Goal: Task Accomplishment & Management: Manage account settings

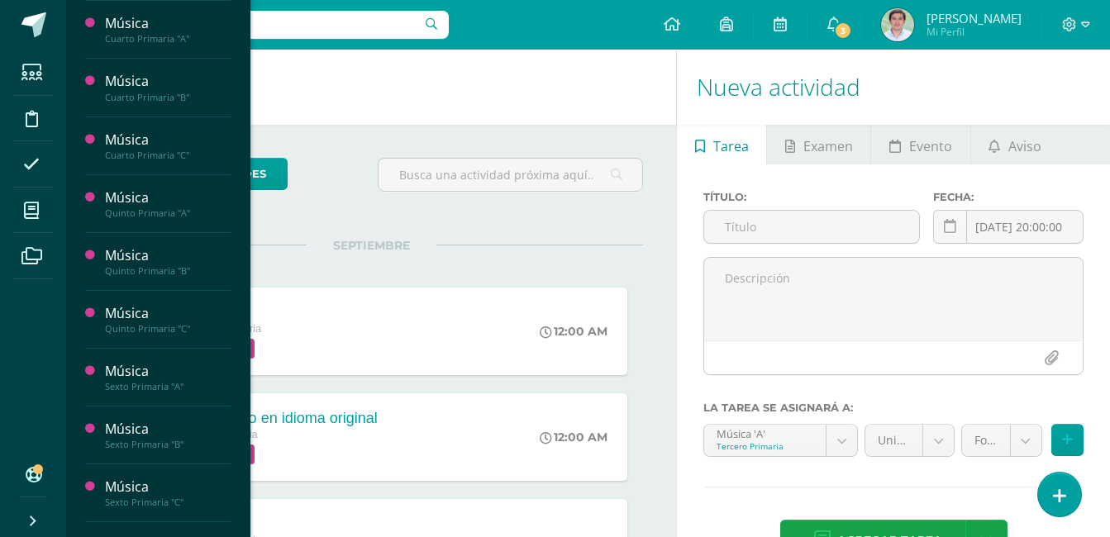
scroll to position [201, 0]
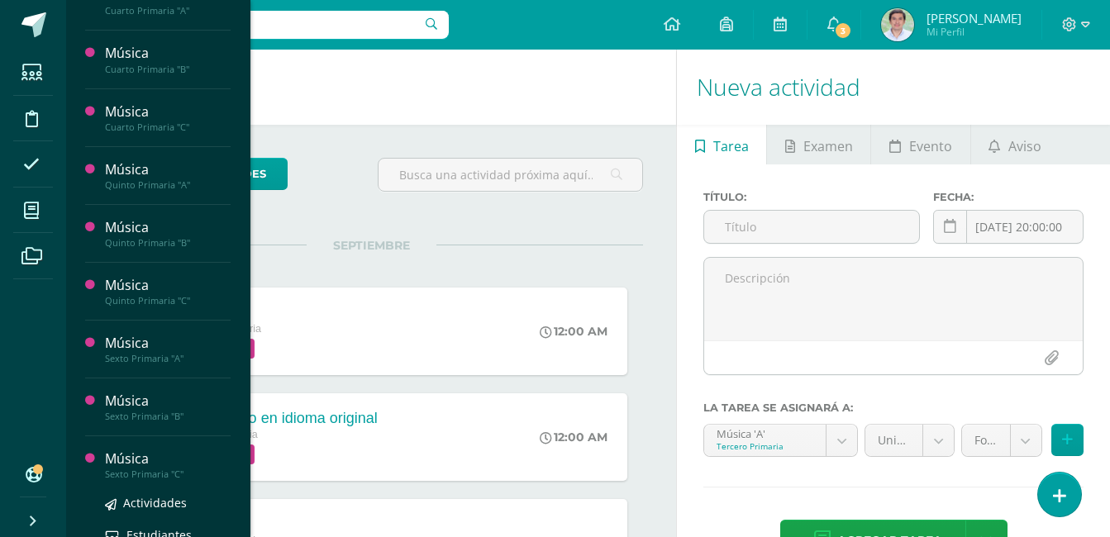
click at [168, 467] on div "Música" at bounding box center [168, 459] width 126 height 19
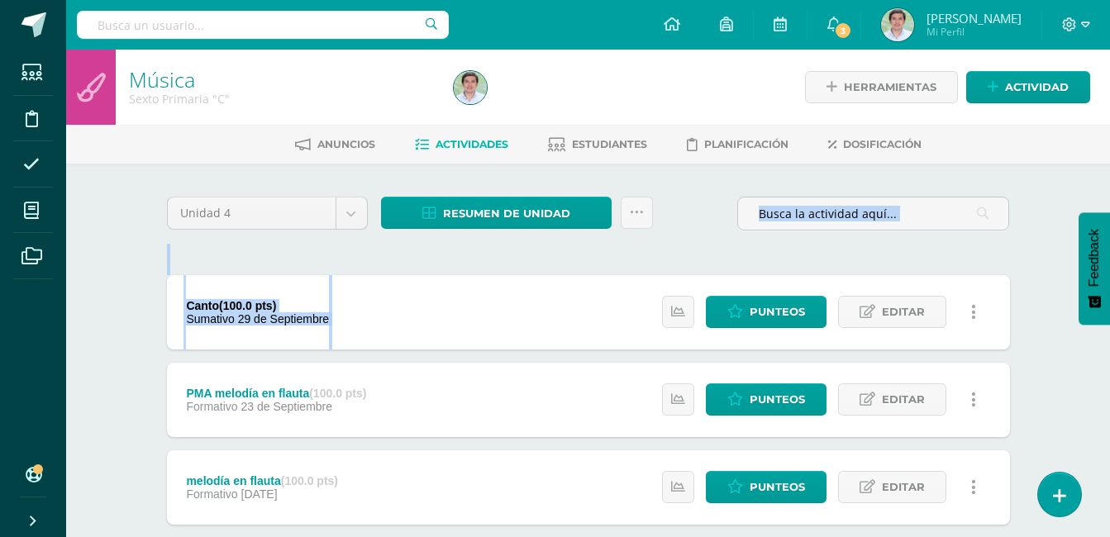
drag, startPoint x: 1107, startPoint y: 184, endPoint x: 1107, endPoint y: 339, distance: 155.4
click at [1107, 341] on div "Música Sexto Primaria "C" Herramientas Detalle de asistencias Actividad Anuncio…" at bounding box center [588, 430] width 1044 height 761
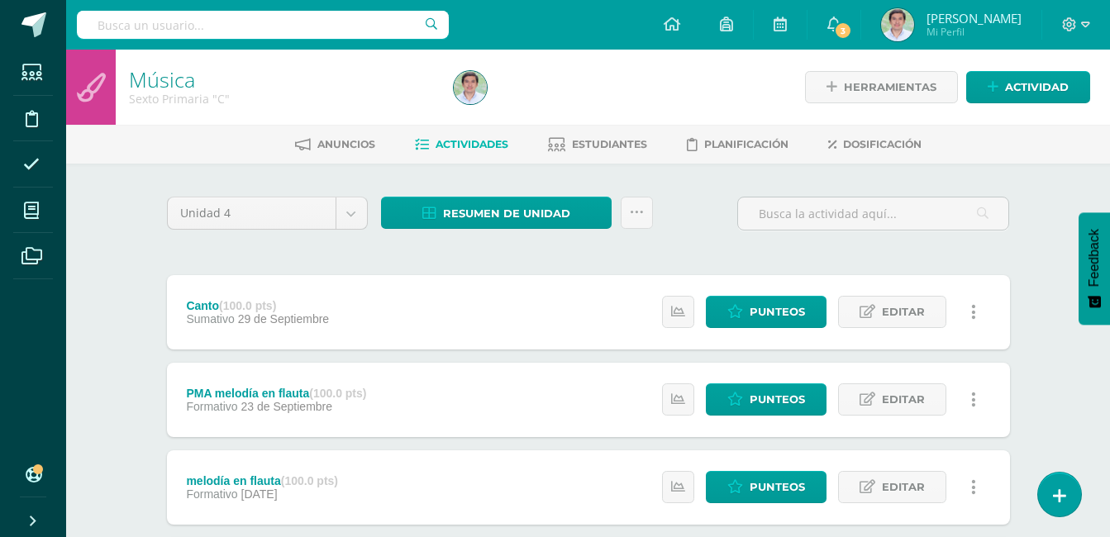
drag, startPoint x: 1107, startPoint y: 339, endPoint x: 1094, endPoint y: 392, distance: 54.5
click at [1094, 392] on div "Música Sexto Primaria "C" Herramientas Detalle de asistencias Actividad Anuncio…" at bounding box center [588, 430] width 1044 height 761
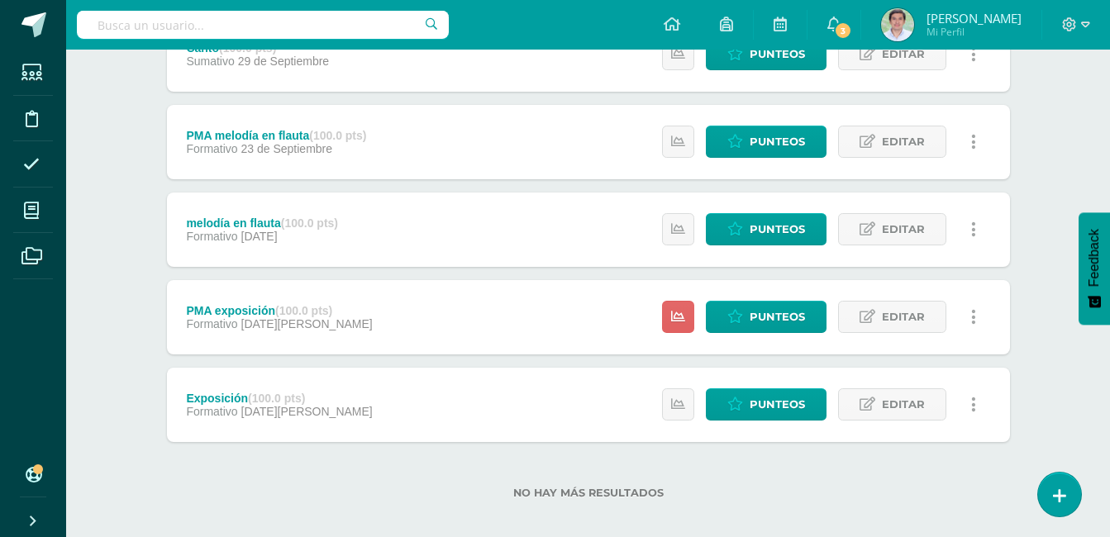
scroll to position [273, 0]
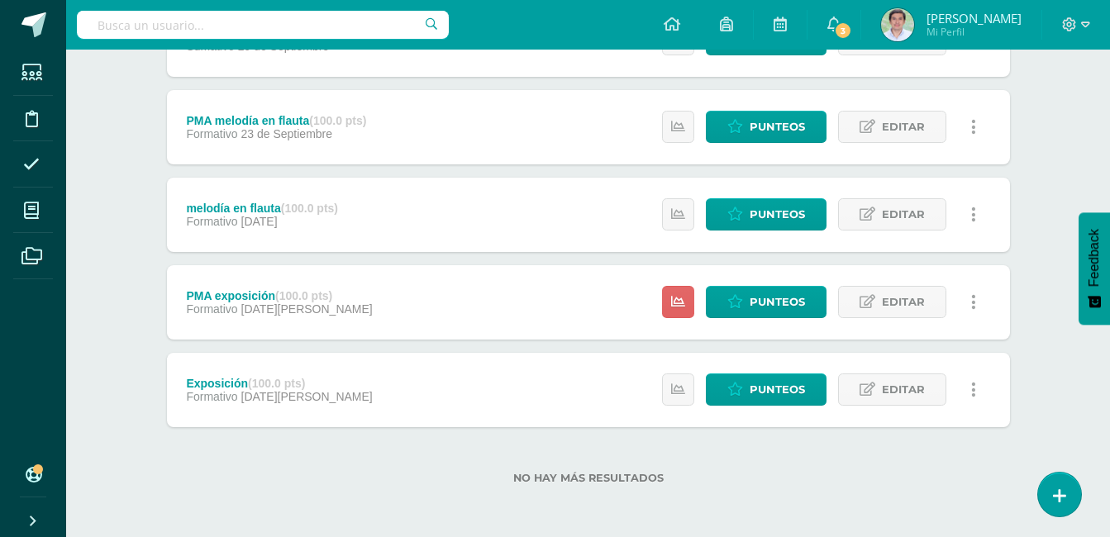
click at [784, 371] on div "Estatus de Actividad: 0 Estudiantes sin calificar 0 Estudiantes con cero Media …" at bounding box center [823, 390] width 373 height 74
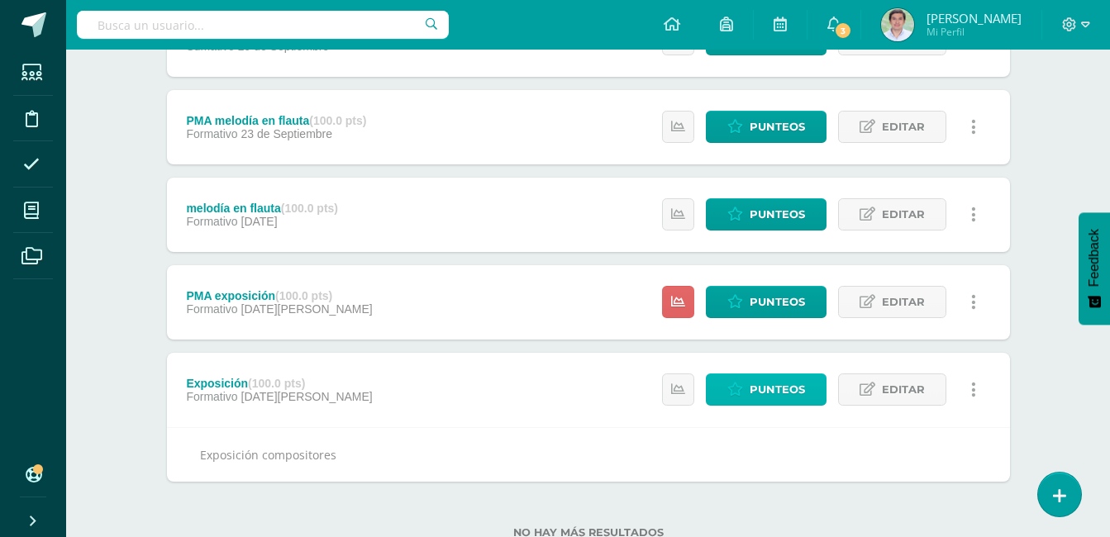
click at [784, 380] on span "Punteos" at bounding box center [777, 389] width 55 height 31
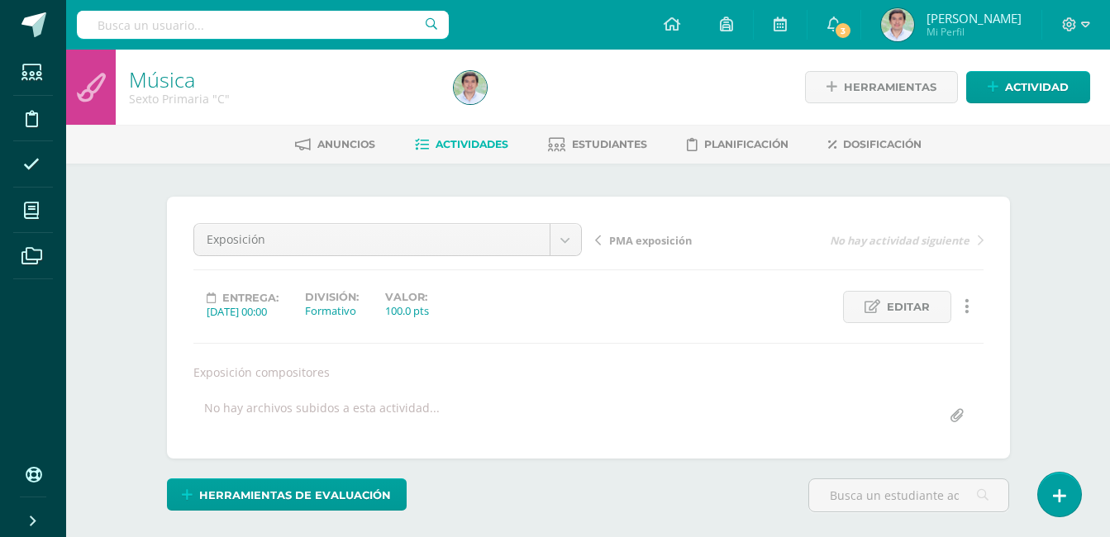
drag, startPoint x: 1109, startPoint y: 252, endPoint x: 1109, endPoint y: 286, distance: 33.9
click at [1109, 286] on div "Música Sexto Primaria "C" Herramientas Detalle de asistencias Actividad Anuncio…" at bounding box center [588, 360] width 1044 height 621
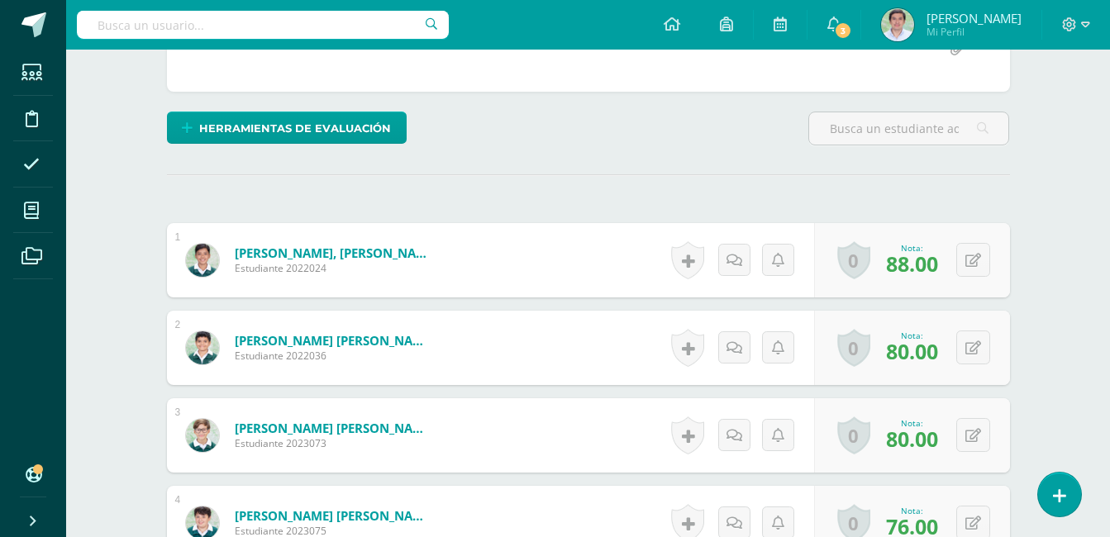
scroll to position [432, 0]
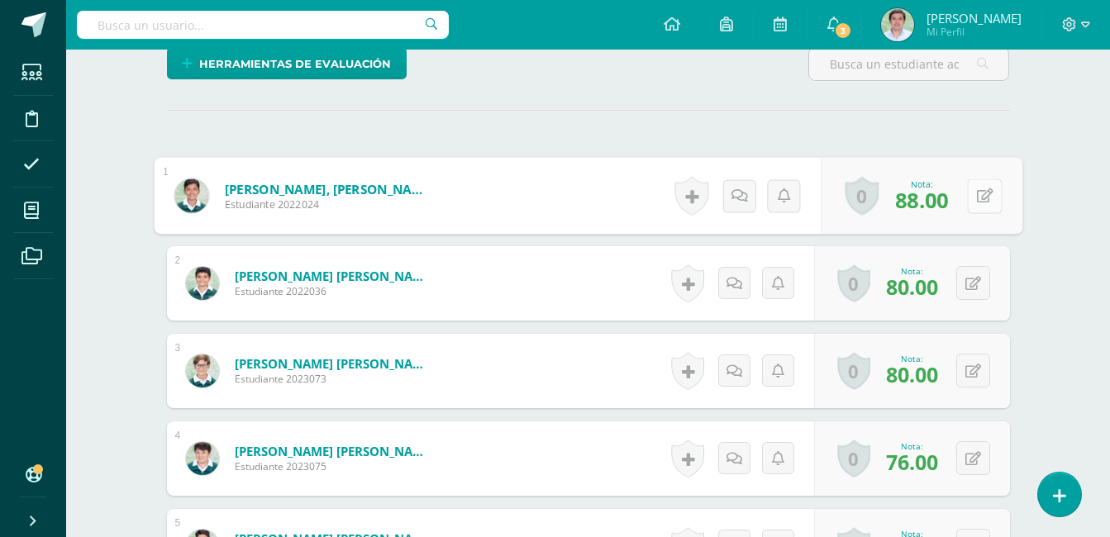
click at [962, 200] on div "0 Logros Logros obtenidos Aún no hay logros agregados Nota: 88.00" at bounding box center [922, 196] width 202 height 77
click at [918, 207] on span "88.00" at bounding box center [922, 199] width 54 height 29
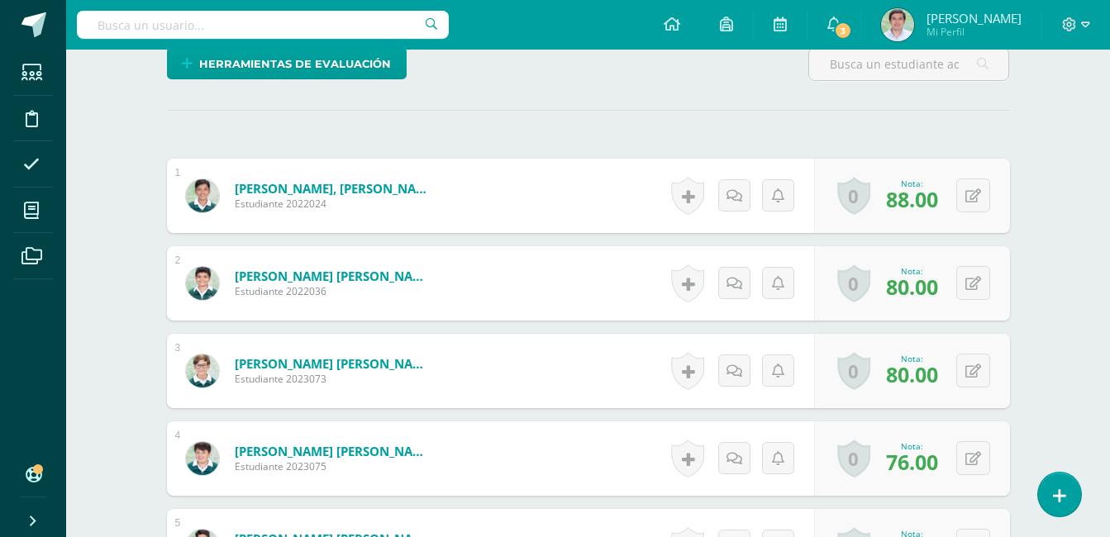
click at [918, 203] on span "88.00" at bounding box center [912, 199] width 52 height 28
click at [963, 200] on div "0 Logros Logros obtenidos Aún no hay logros agregados Nota: 88.00" at bounding box center [912, 196] width 196 height 74
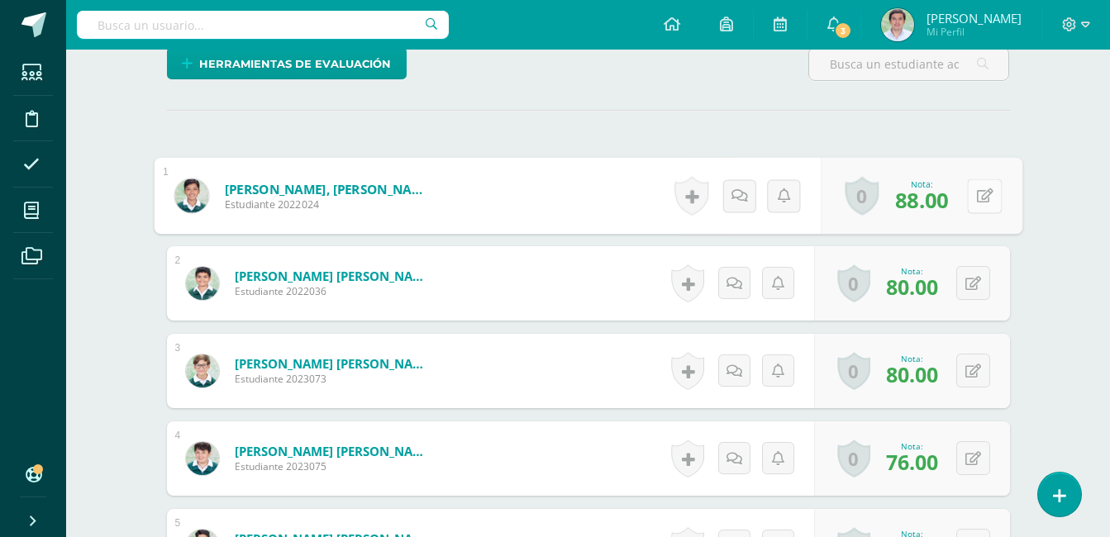
click at [985, 194] on icon at bounding box center [984, 195] width 17 height 14
type input "92"
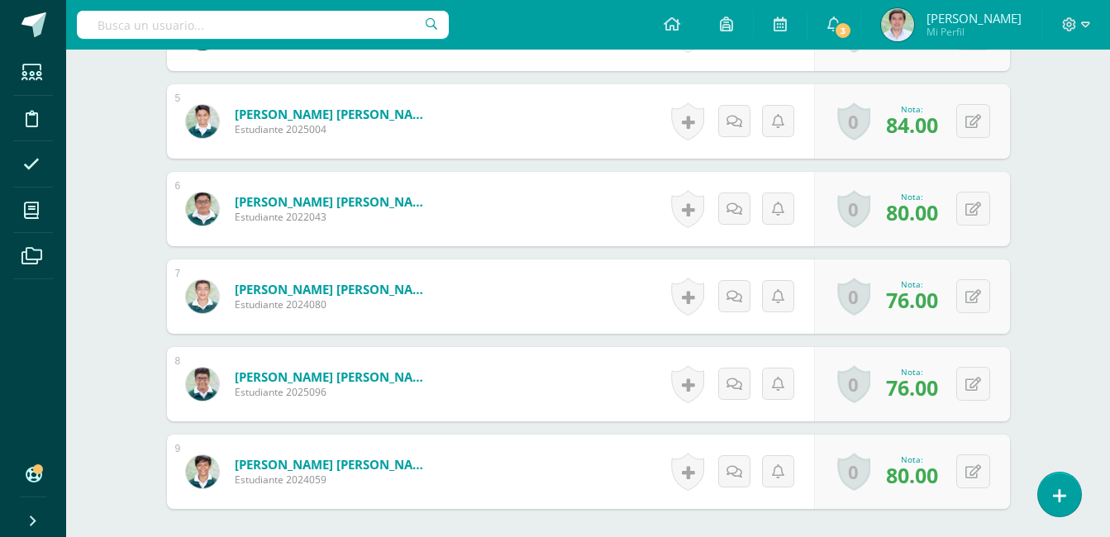
scroll to position [849, 0]
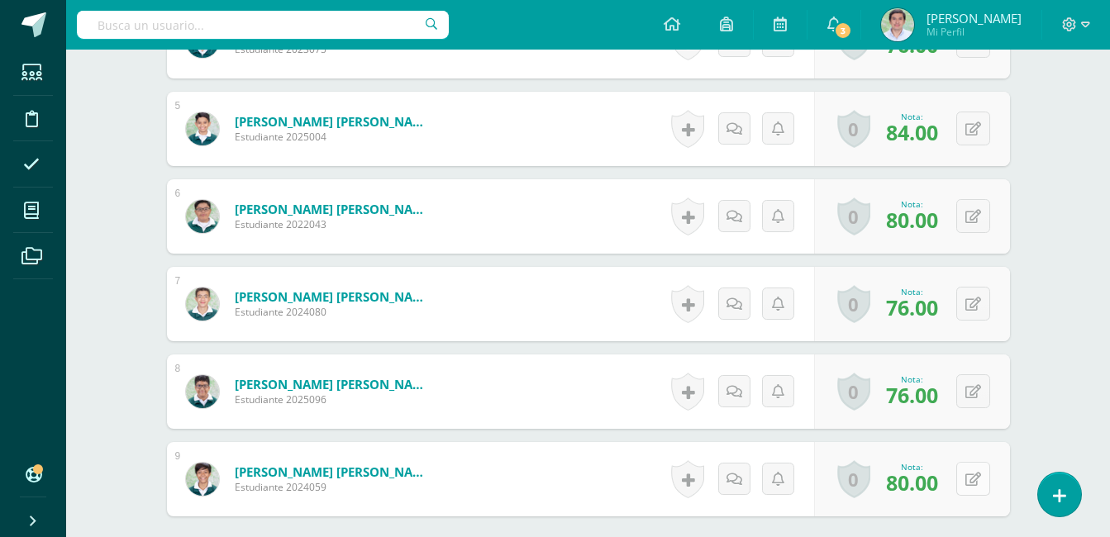
click at [983, 484] on button at bounding box center [973, 479] width 34 height 34
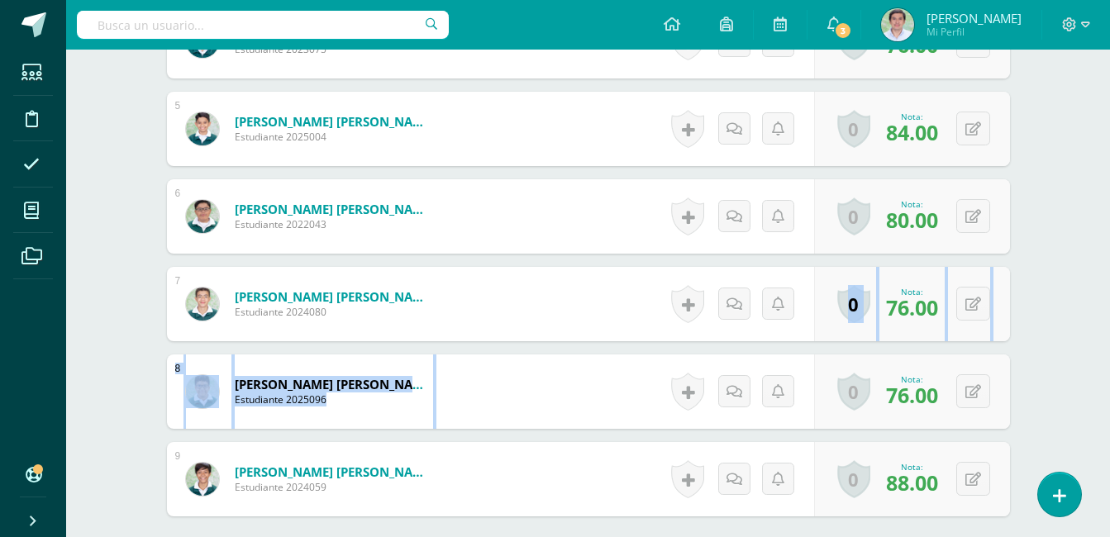
drag, startPoint x: 1109, startPoint y: 378, endPoint x: 1102, endPoint y: 250, distance: 127.5
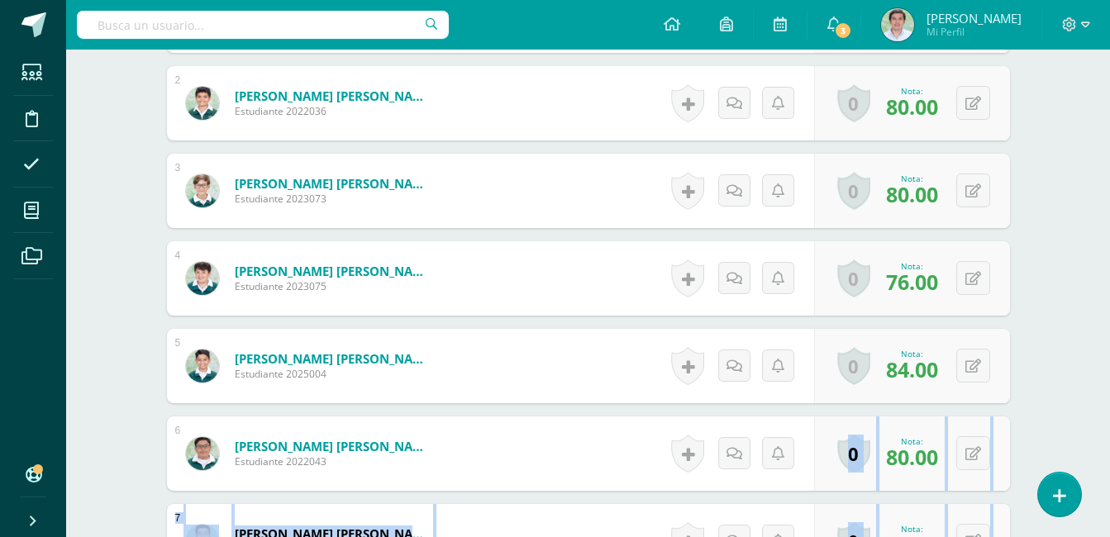
scroll to position [640, 0]
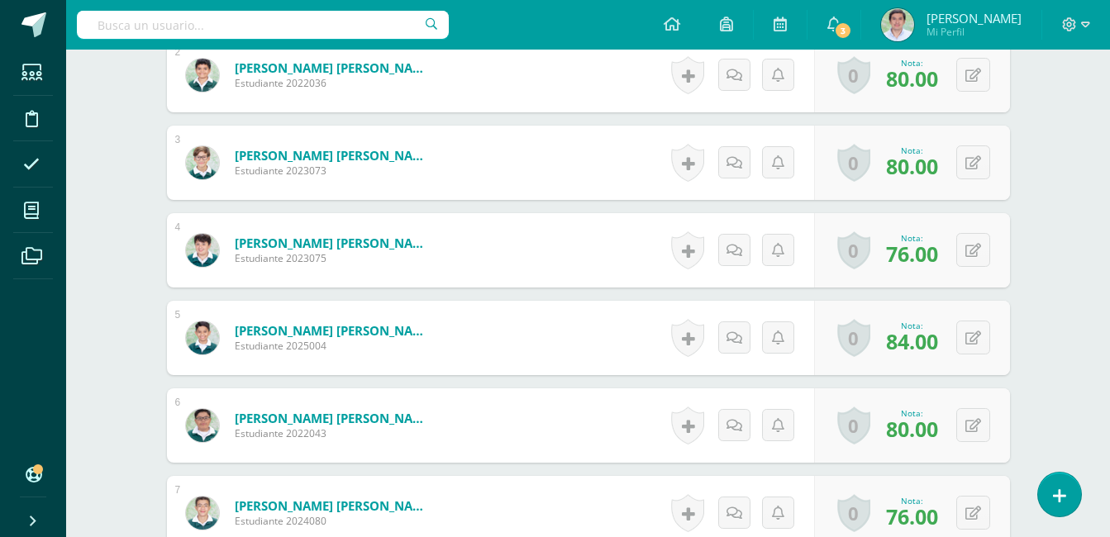
click at [1109, 303] on div "Música Sexto Primaria "C" Herramientas Detalle de asistencias Actividad Anuncio…" at bounding box center [588, 162] width 1044 height 1505
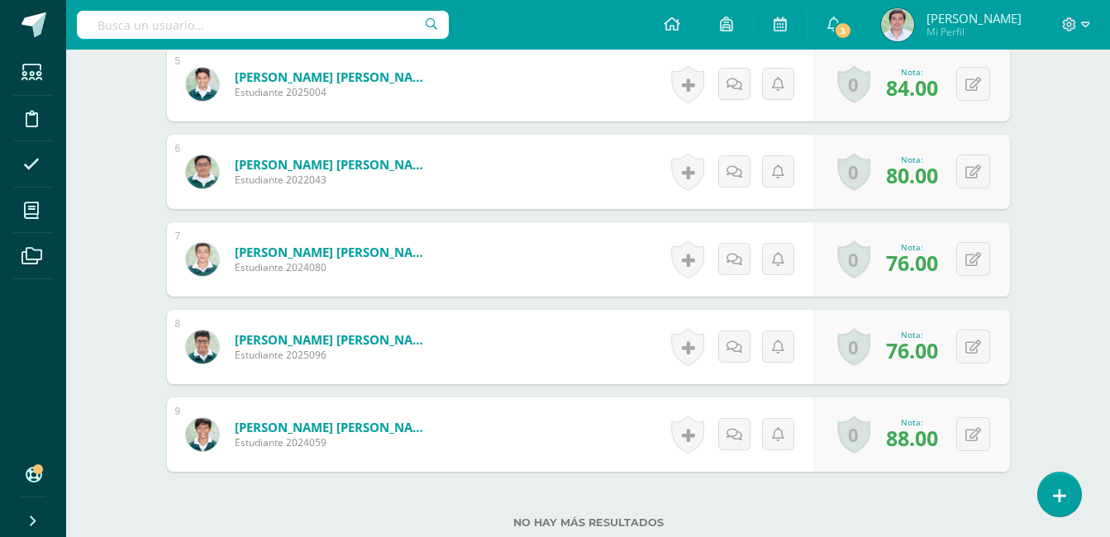
scroll to position [1018, 0]
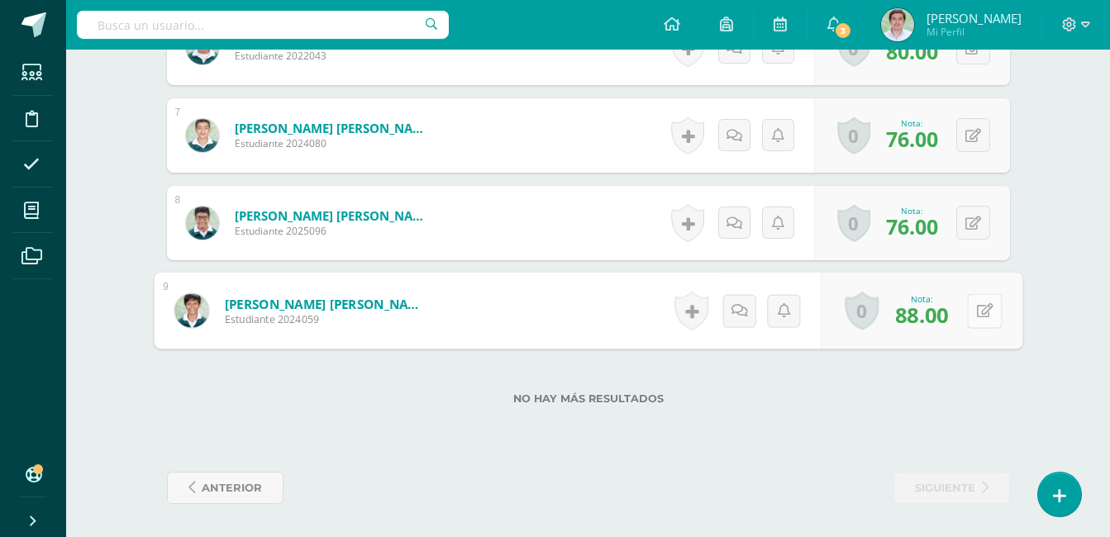
click at [961, 319] on div "0 Logros Logros obtenidos Aún no hay logros agregados Nota: 88.00" at bounding box center [922, 311] width 202 height 77
click at [980, 307] on icon at bounding box center [984, 310] width 17 height 14
type input "92"
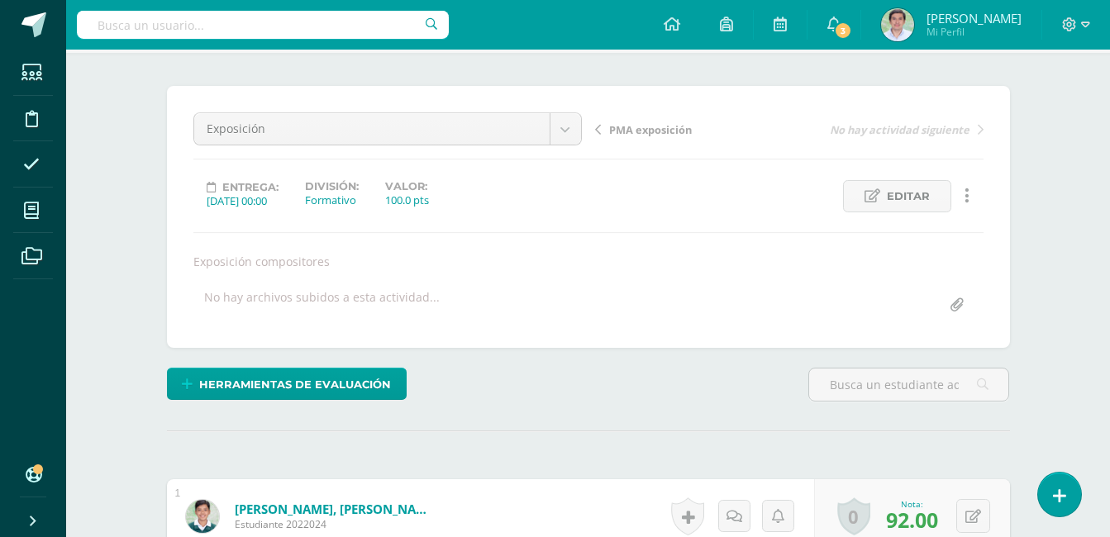
scroll to position [0, 0]
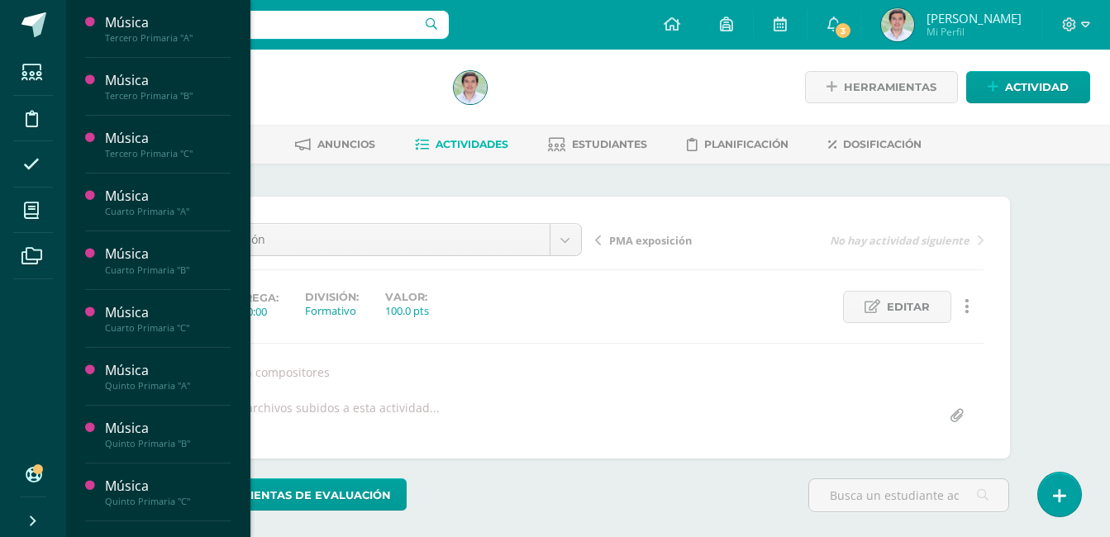
drag, startPoint x: 240, startPoint y: 83, endPoint x: 236, endPoint y: 135, distance: 52.2
click at [236, 135] on div "Música Tercero Primaria "A" Actividades Estudiantes Planificación Dosificación …" at bounding box center [157, 268] width 185 height 537
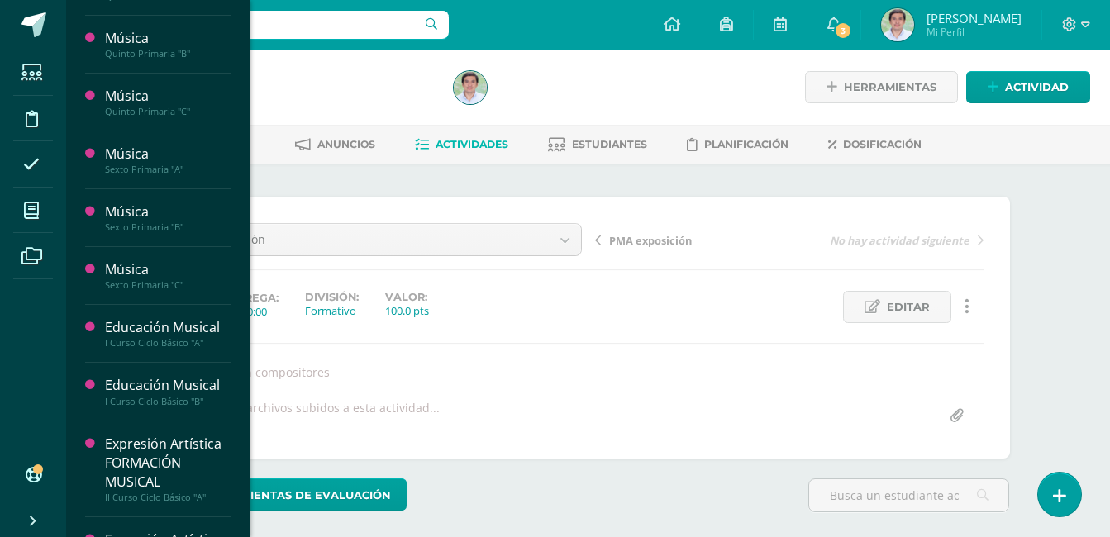
scroll to position [414, 0]
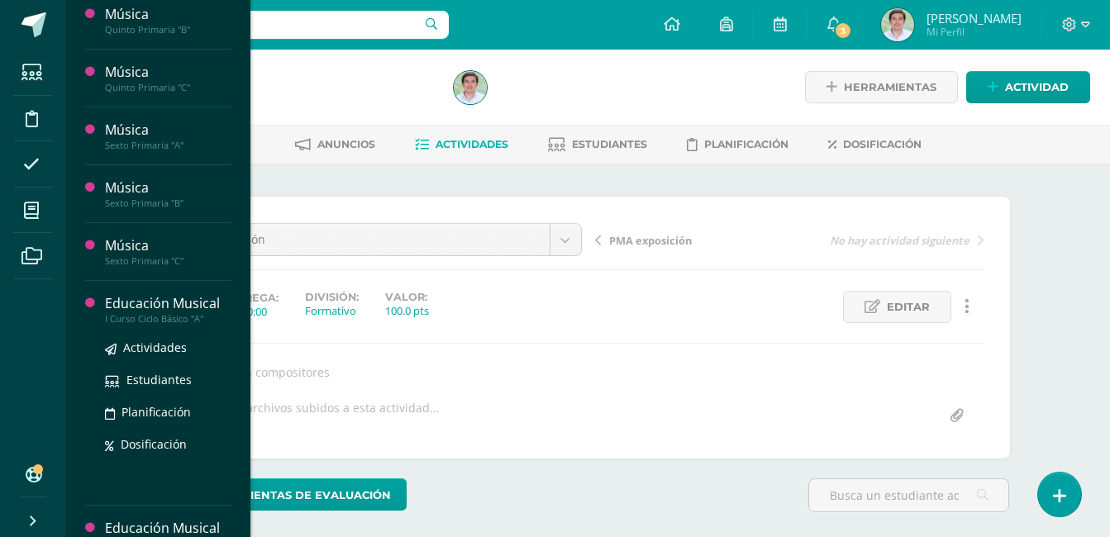
click at [171, 314] on div "I Curso Ciclo Básico "A"" at bounding box center [168, 319] width 126 height 12
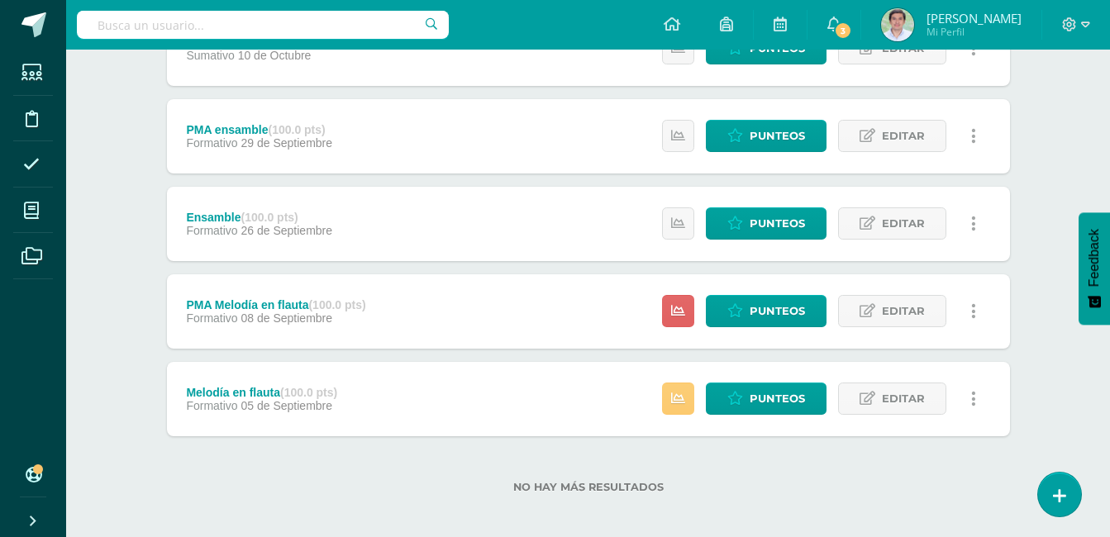
scroll to position [273, 0]
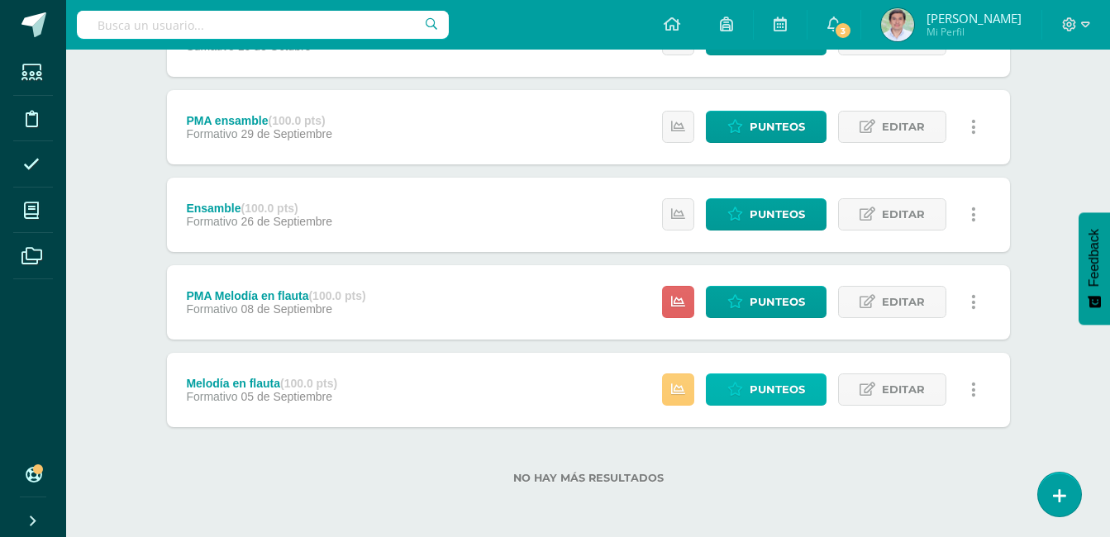
click at [784, 399] on span "Punteos" at bounding box center [777, 389] width 55 height 31
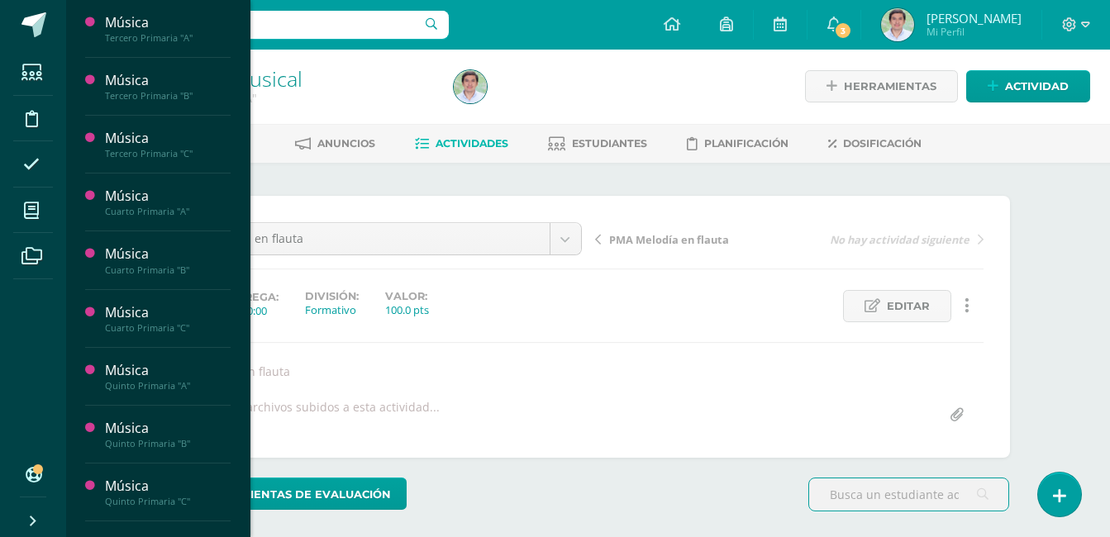
scroll to position [659, 0]
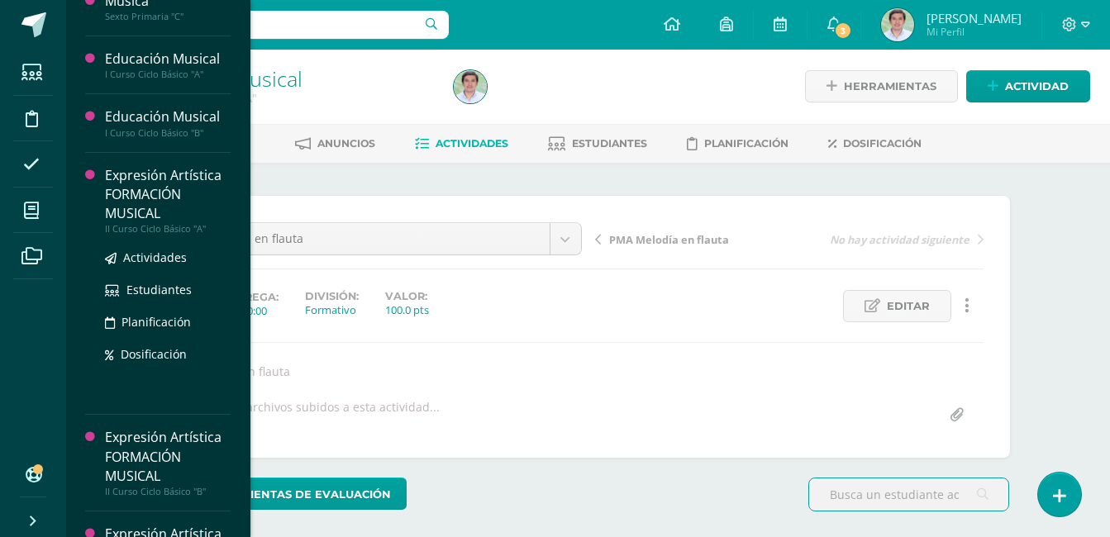
click at [174, 223] on div "II Curso Ciclo Básico "A"" at bounding box center [168, 229] width 126 height 12
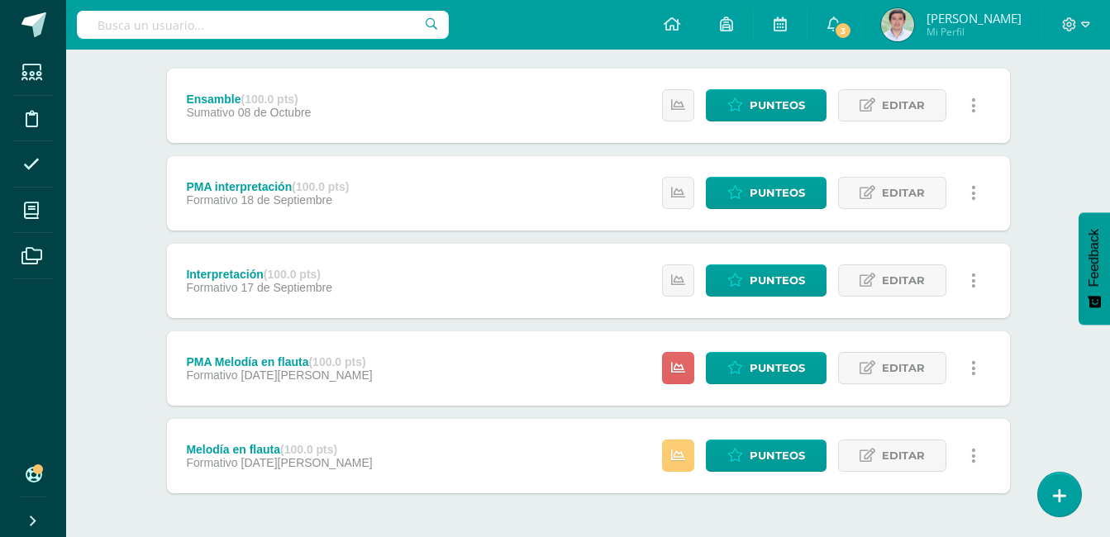
scroll to position [208, 0]
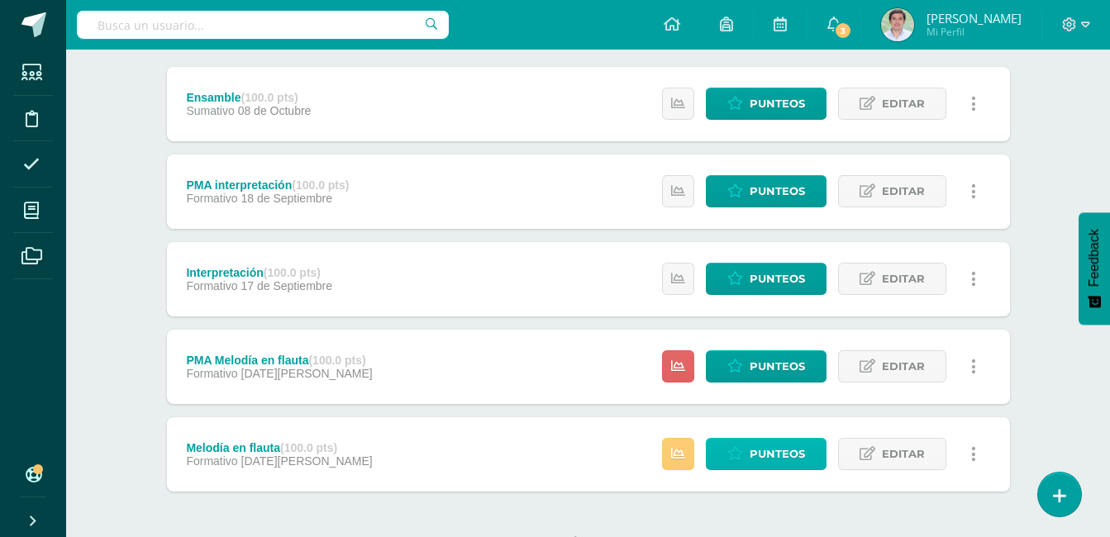
click at [774, 457] on span "Punteos" at bounding box center [777, 454] width 55 height 31
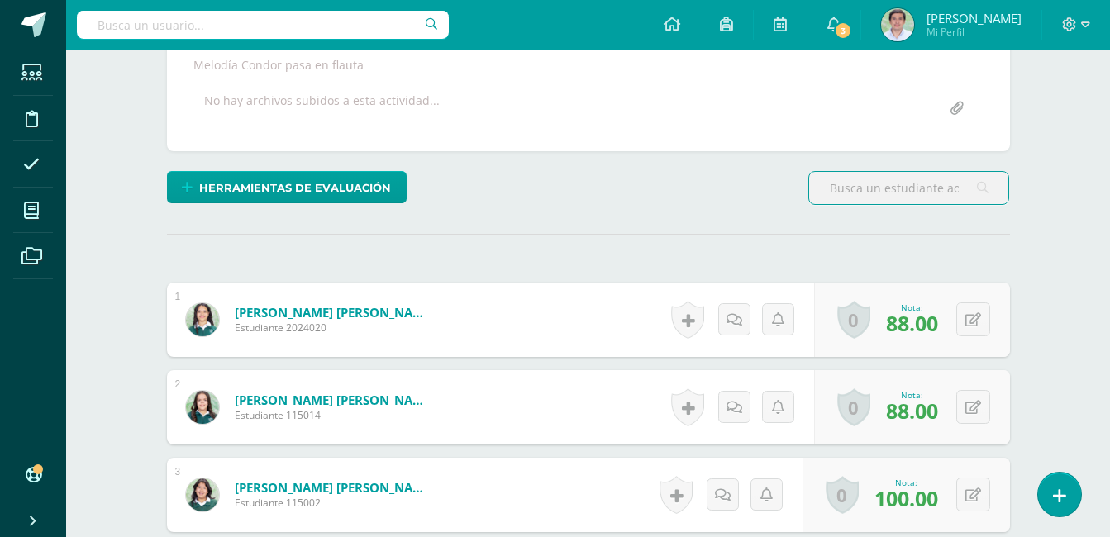
scroll to position [1872, 0]
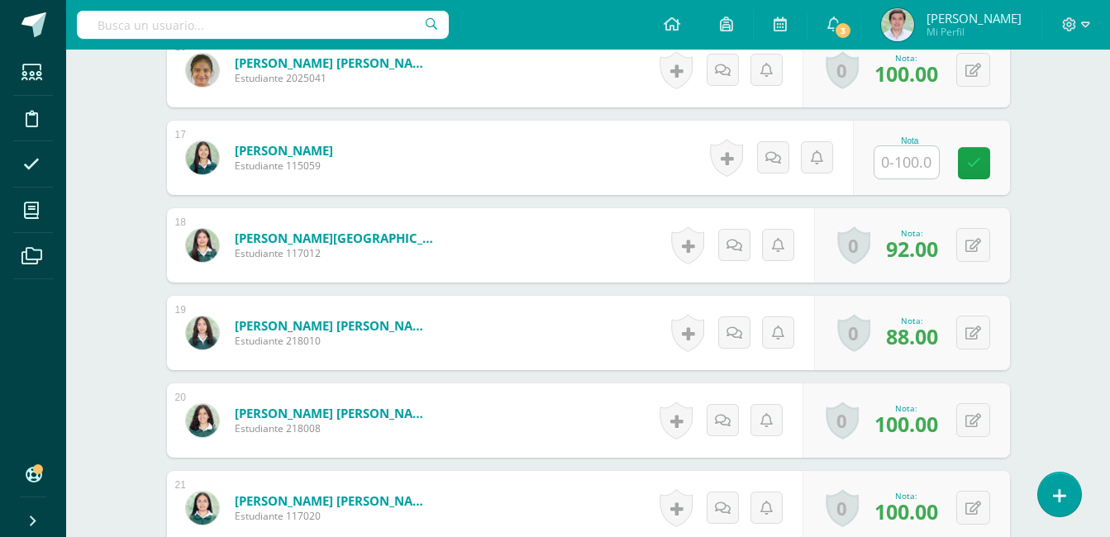
click at [276, 337] on span "Estudiante 218010" at bounding box center [334, 341] width 198 height 14
click at [976, 349] on button at bounding box center [973, 333] width 34 height 34
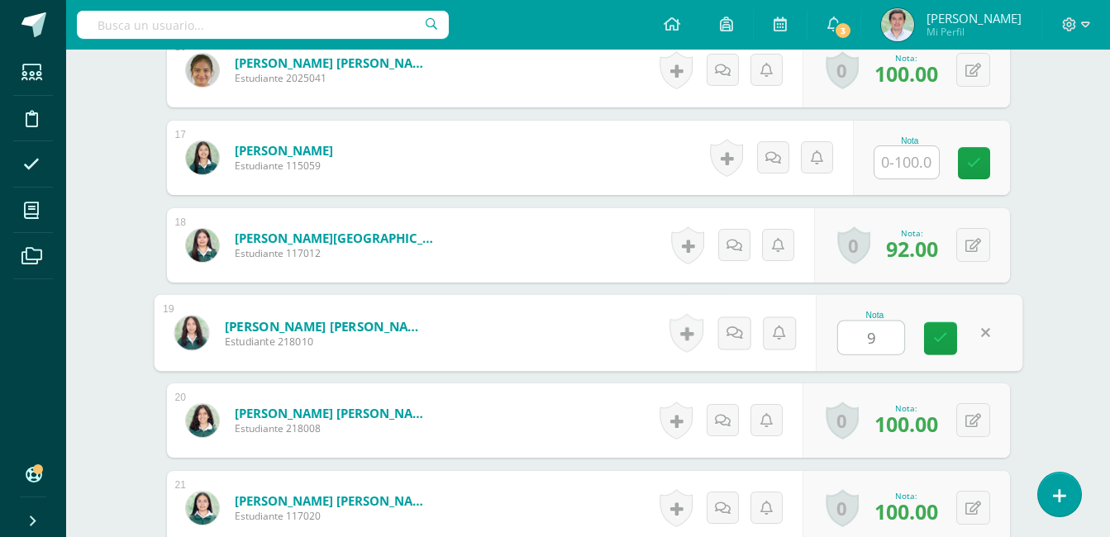
type input "92"
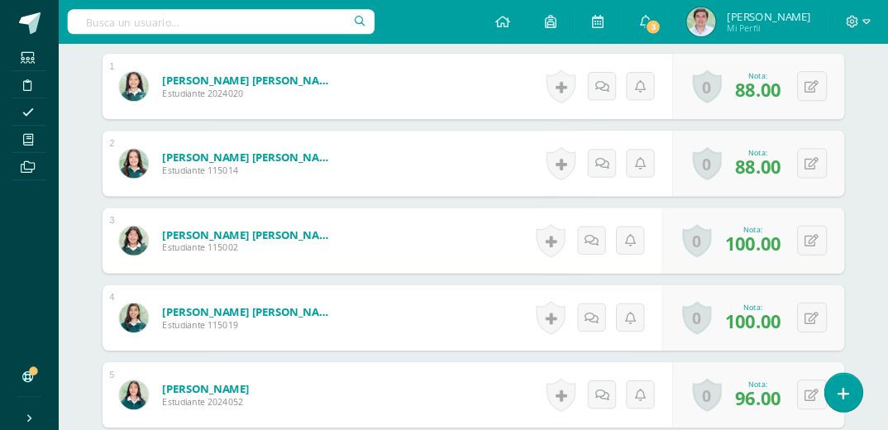
scroll to position [529, 0]
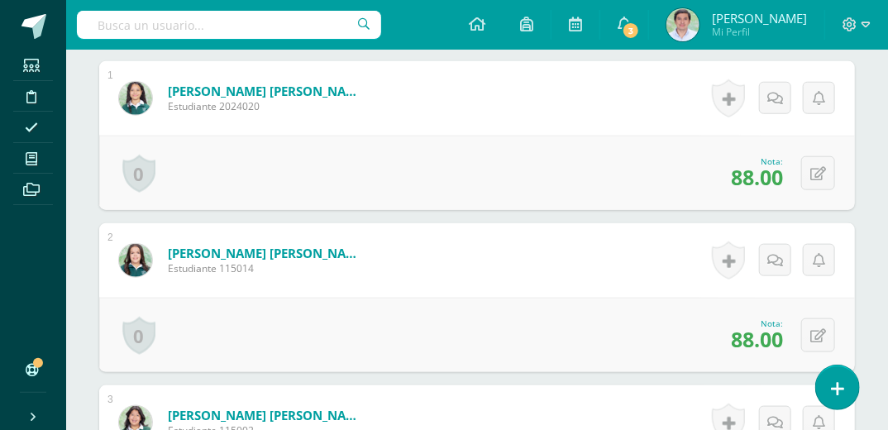
drag, startPoint x: 1064, startPoint y: 7, endPoint x: 79, endPoint y: 217, distance: 1006.7
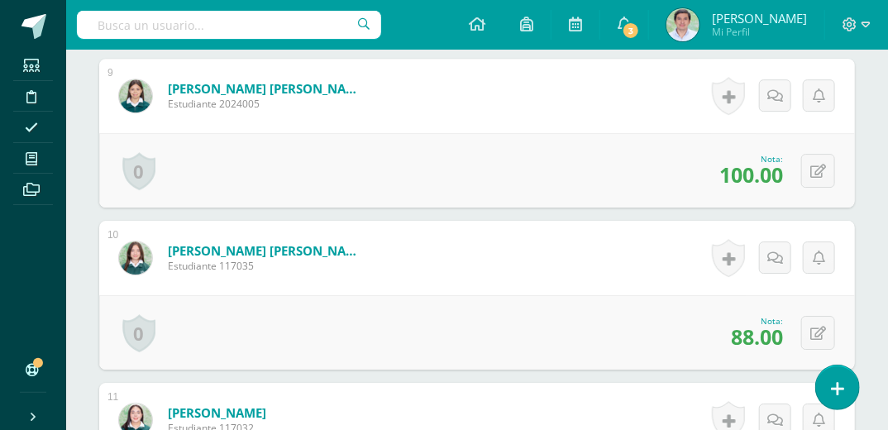
scroll to position [1820, 0]
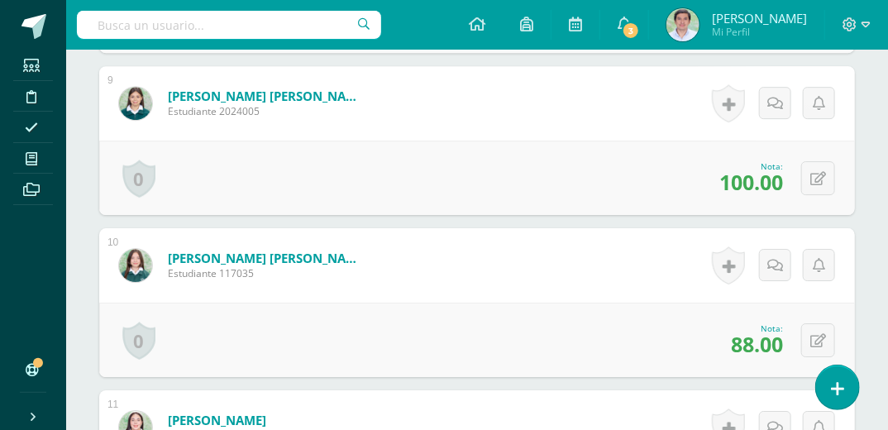
click at [131, 97] on img at bounding box center [135, 103] width 33 height 33
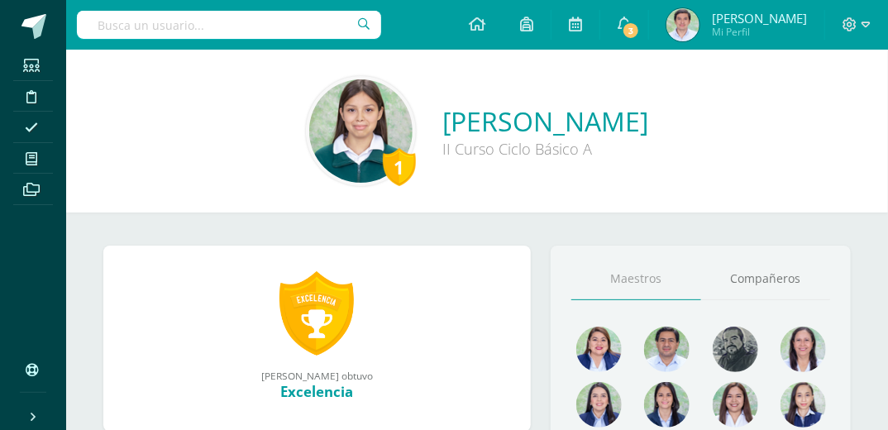
click at [309, 126] on img at bounding box center [360, 130] width 103 height 103
